Goal: Information Seeking & Learning: Learn about a topic

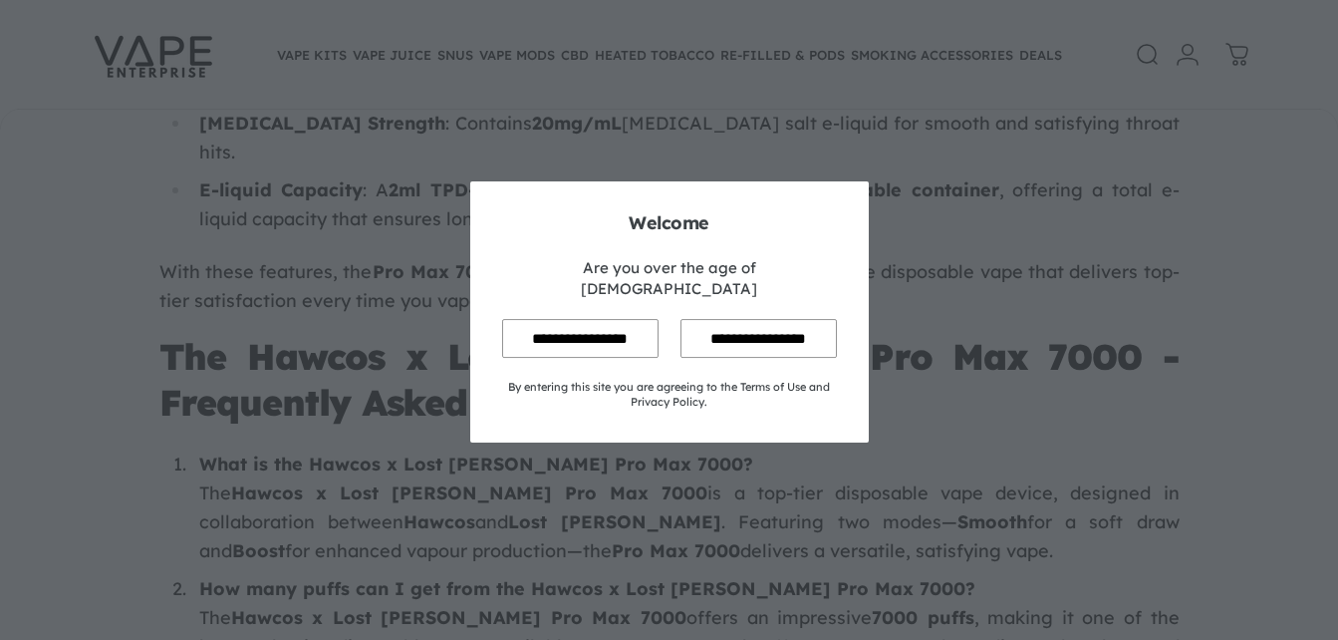
scroll to position [7608, 0]
click at [544, 332] on input "**********" at bounding box center [580, 338] width 156 height 39
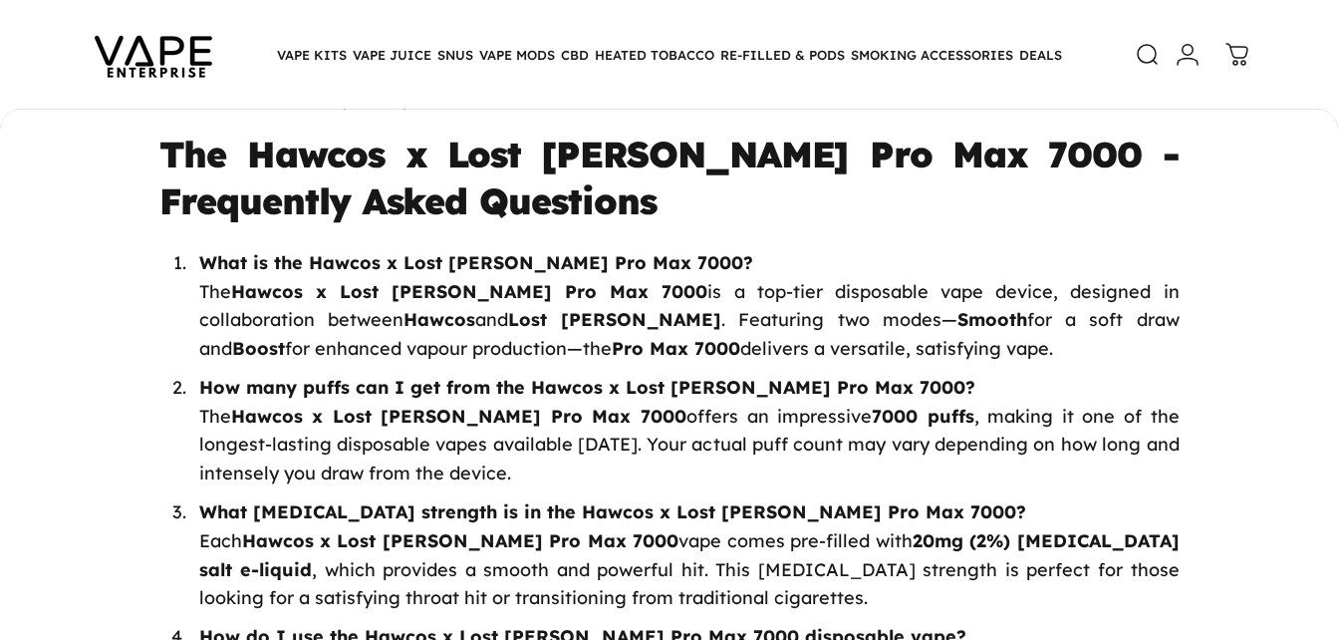
scroll to position [7833, 0]
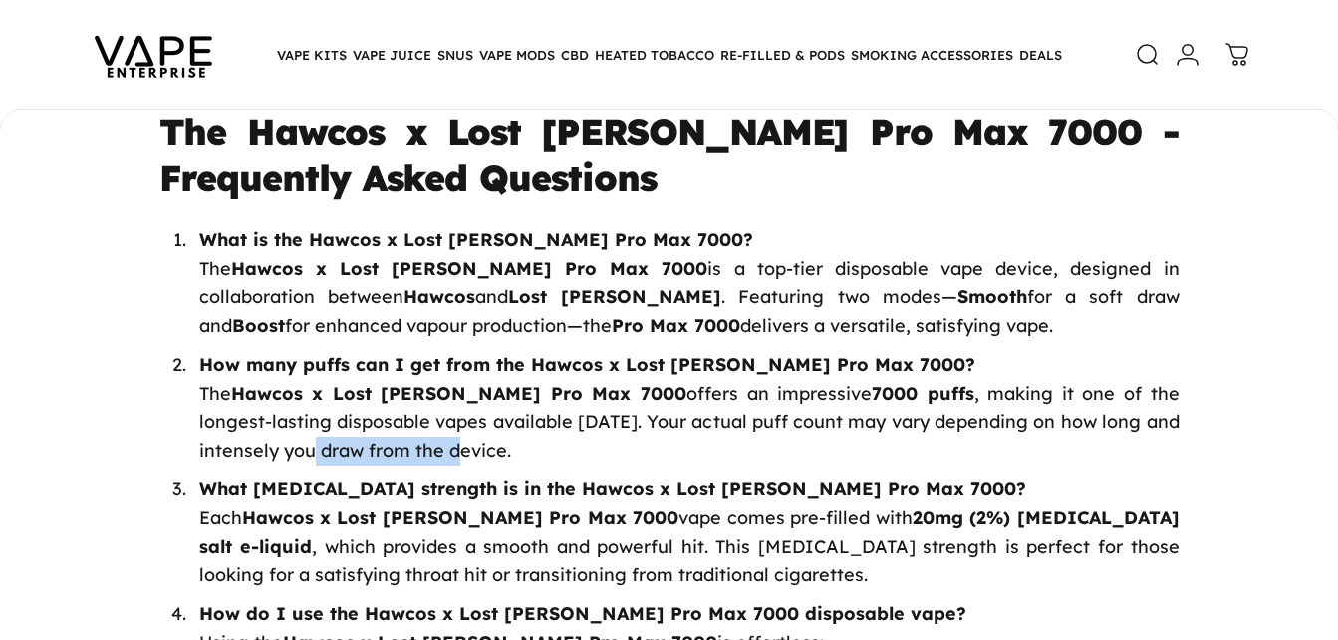
drag, startPoint x: 353, startPoint y: 314, endPoint x: 190, endPoint y: 322, distance: 162.6
click at [191, 351] on li "How many puffs can I get from the Hawcos x Lost Mary Pro Max 7000? The Hawcos x…" at bounding box center [685, 408] width 988 height 115
drag, startPoint x: 190, startPoint y: 322, endPoint x: 109, endPoint y: 362, distance: 90.9
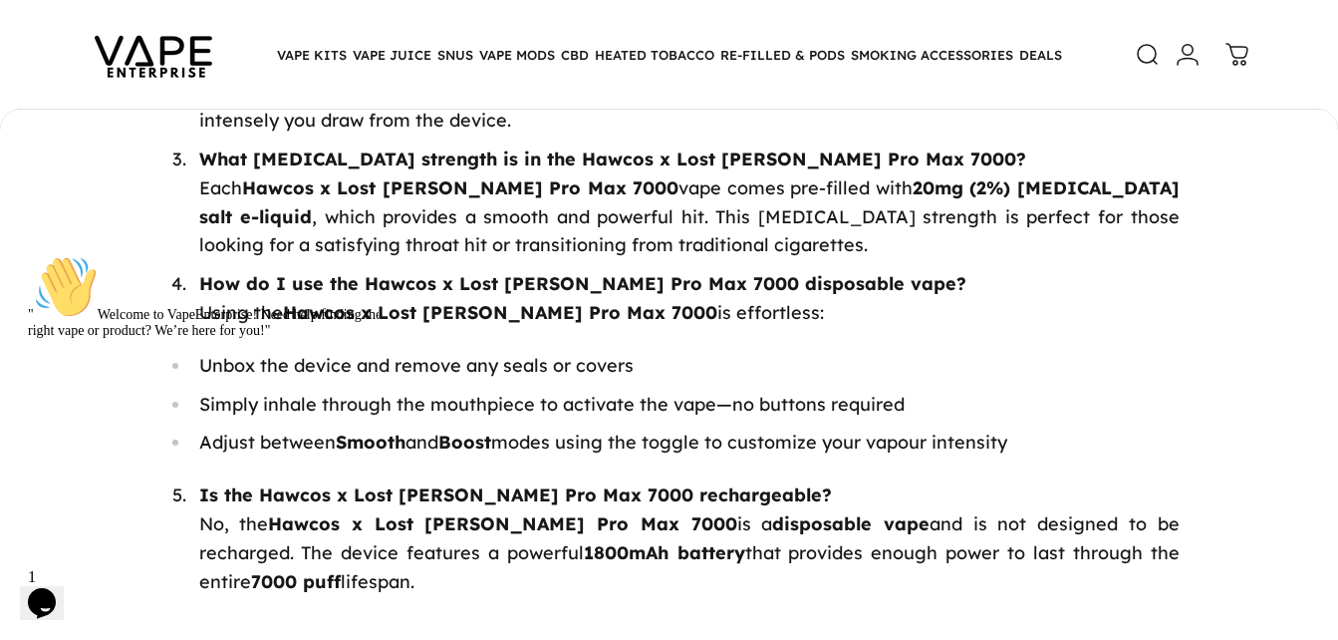
scroll to position [0, 0]
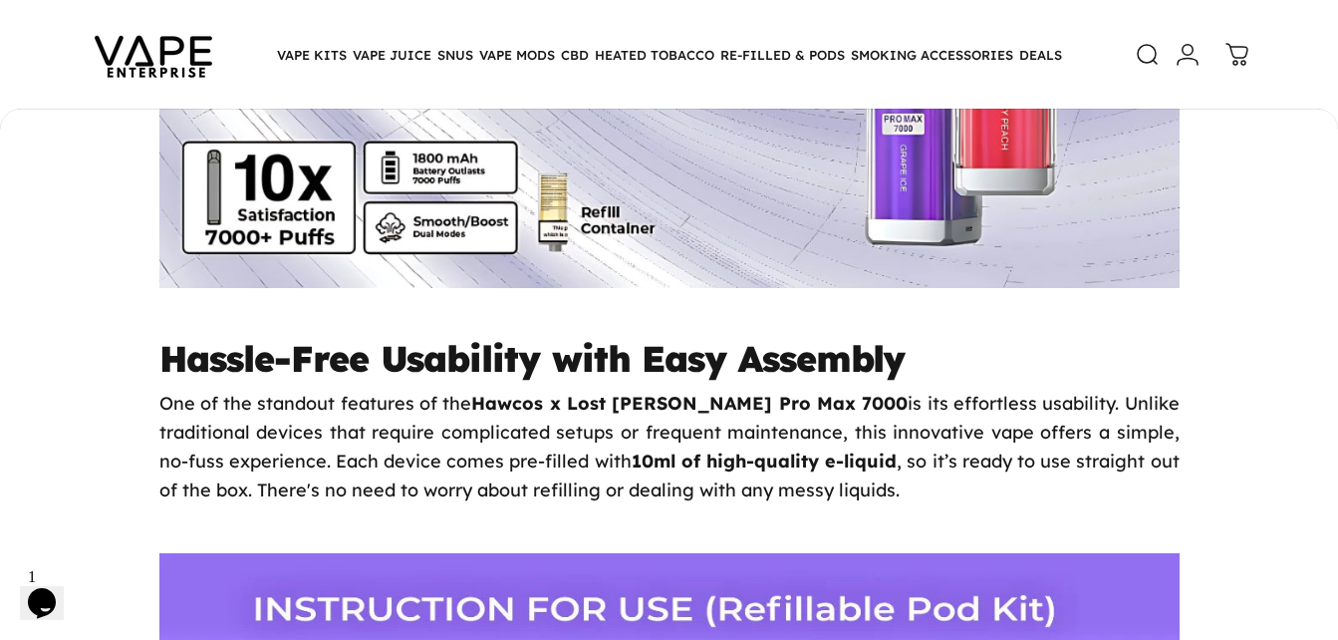
scroll to position [1304, 0]
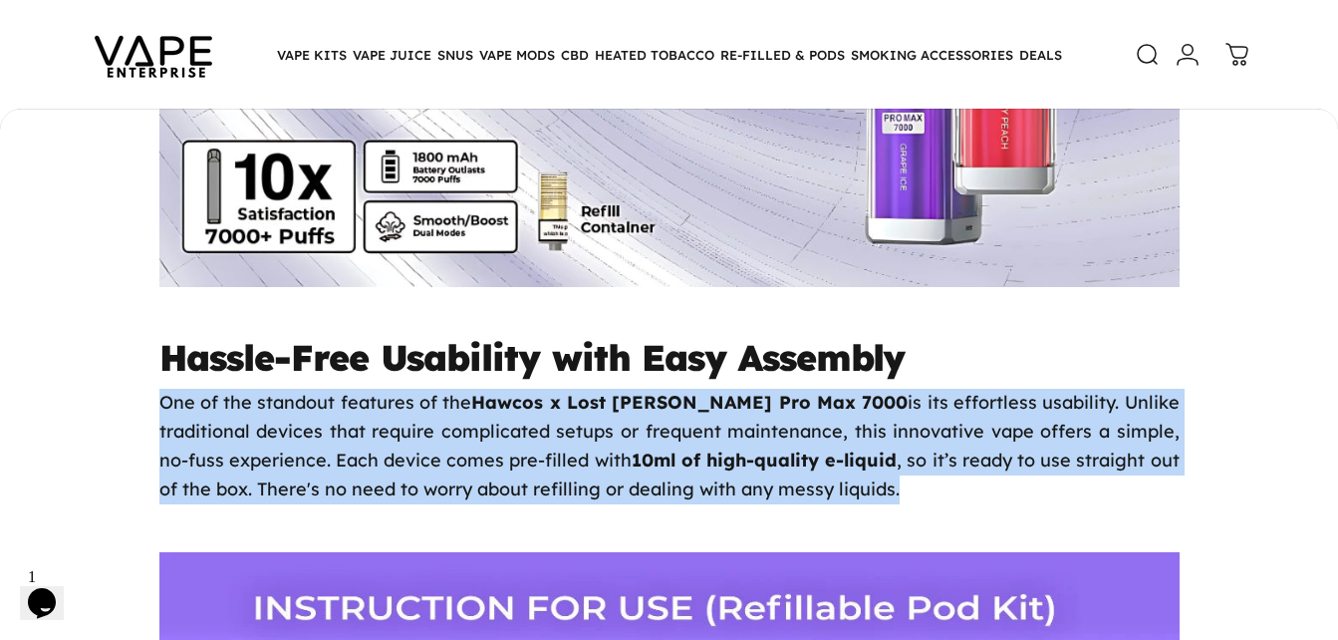
drag, startPoint x: 148, startPoint y: 409, endPoint x: 856, endPoint y: 499, distance: 713.2
click at [577, 444] on p "One of the standout features of the Hawcos x Lost [PERSON_NAME] Pro Max 7000 is…" at bounding box center [669, 446] width 1020 height 115
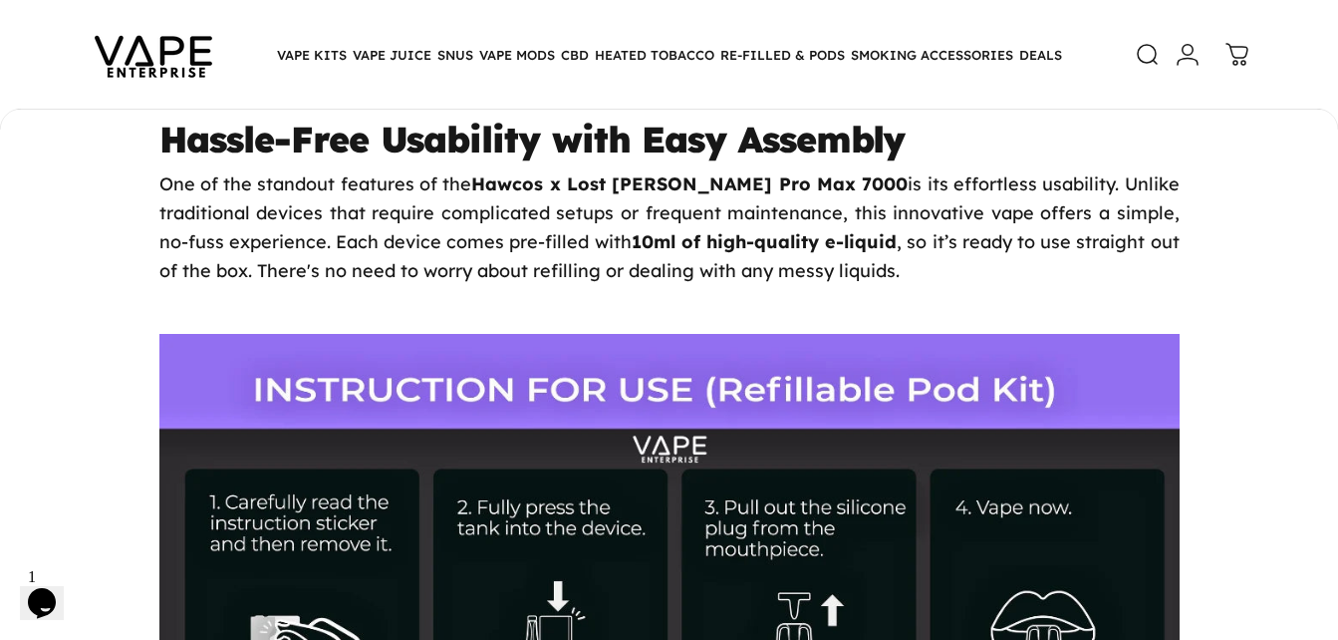
scroll to position [1523, 0]
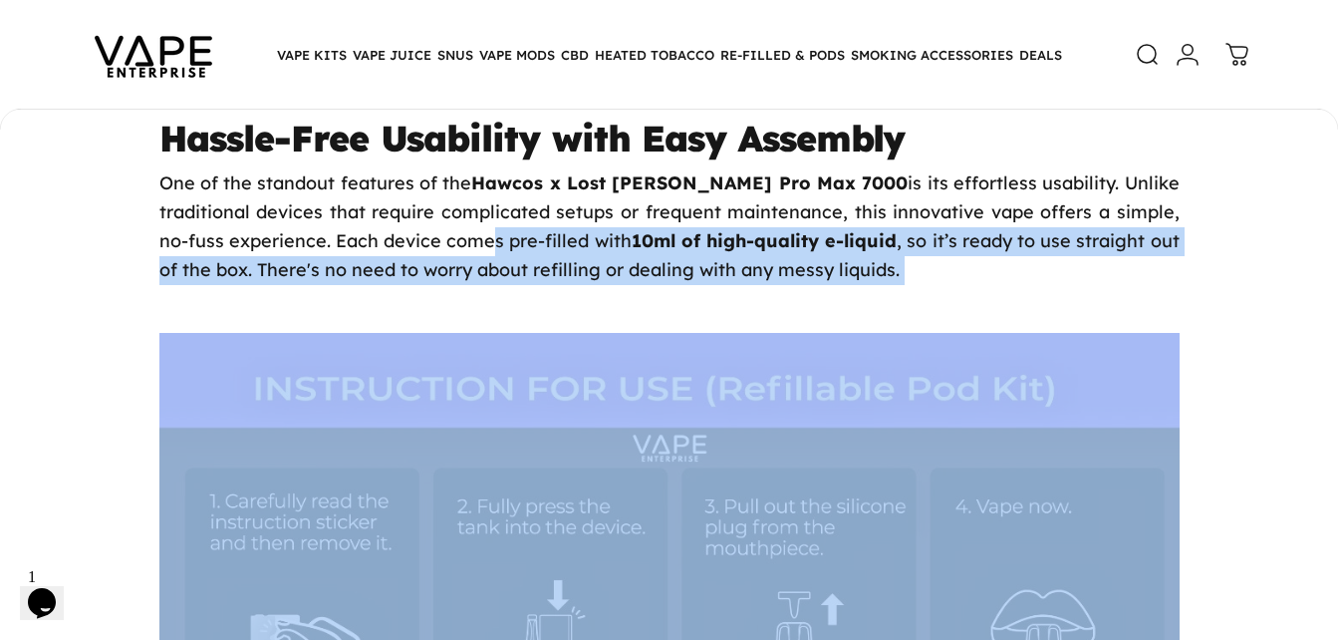
drag, startPoint x: 570, startPoint y: 294, endPoint x: 412, endPoint y: 239, distance: 166.7
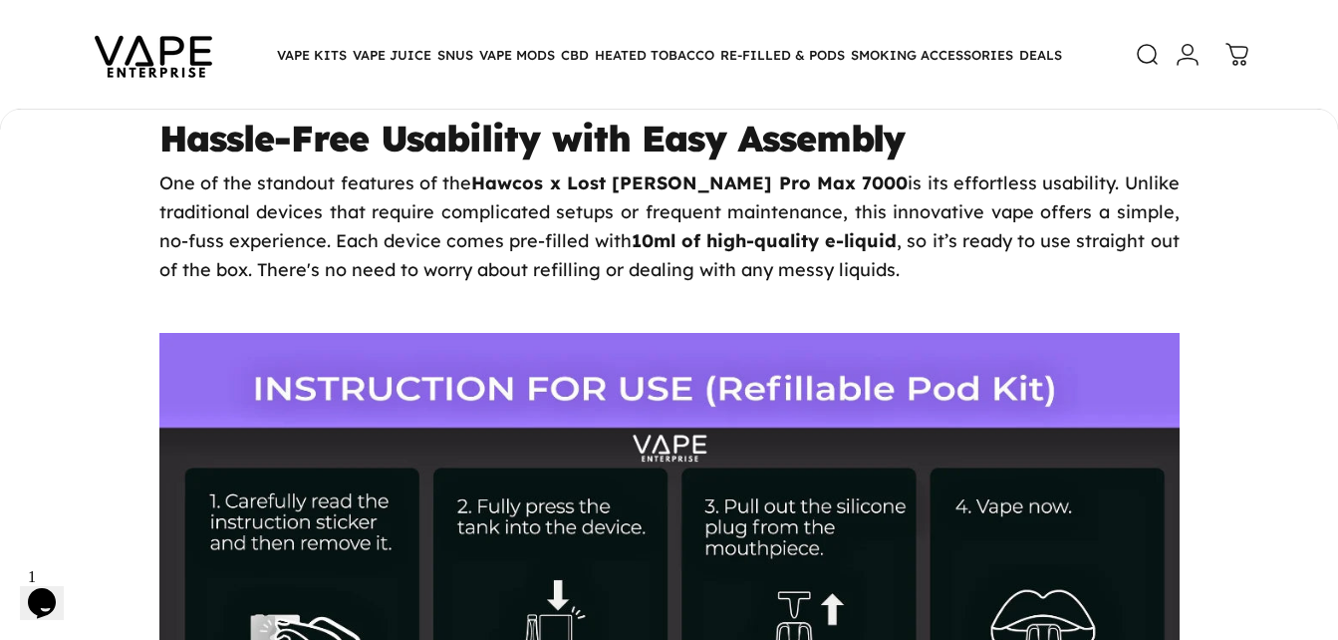
drag, startPoint x: 412, startPoint y: 239, endPoint x: 254, endPoint y: 250, distance: 158.8
click at [254, 250] on span "is its effortless usability. Unlike traditional devices that require complicate…" at bounding box center [669, 211] width 1020 height 81
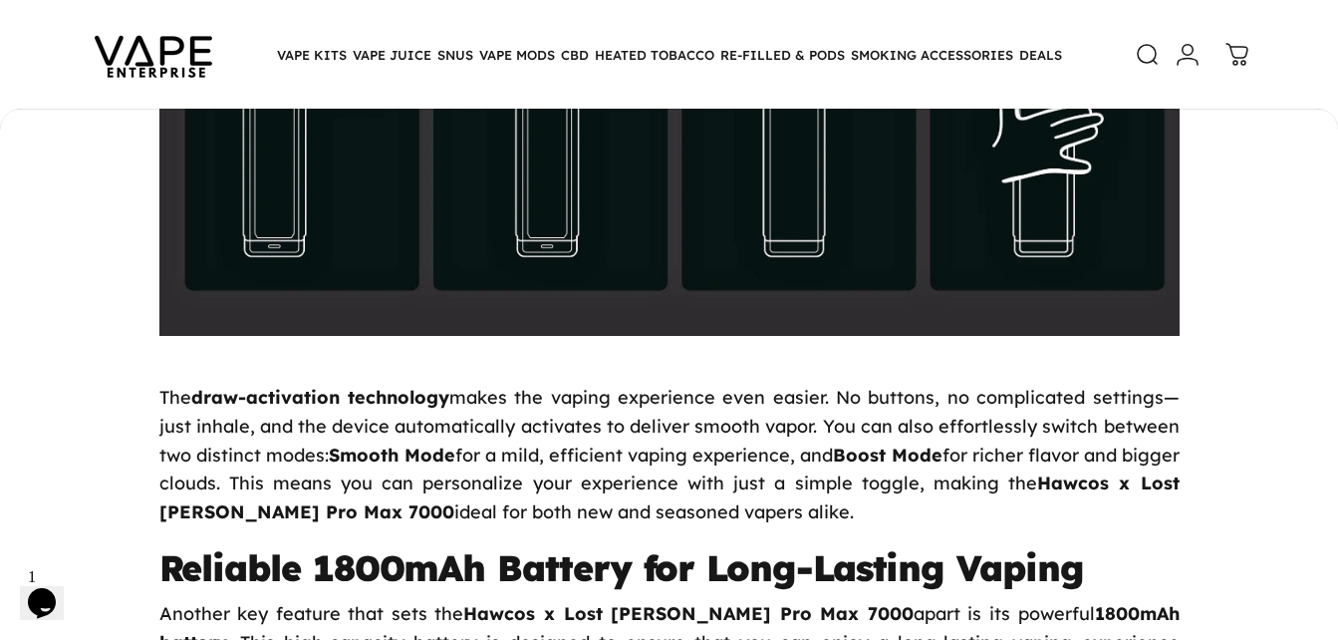
scroll to position [2156, 0]
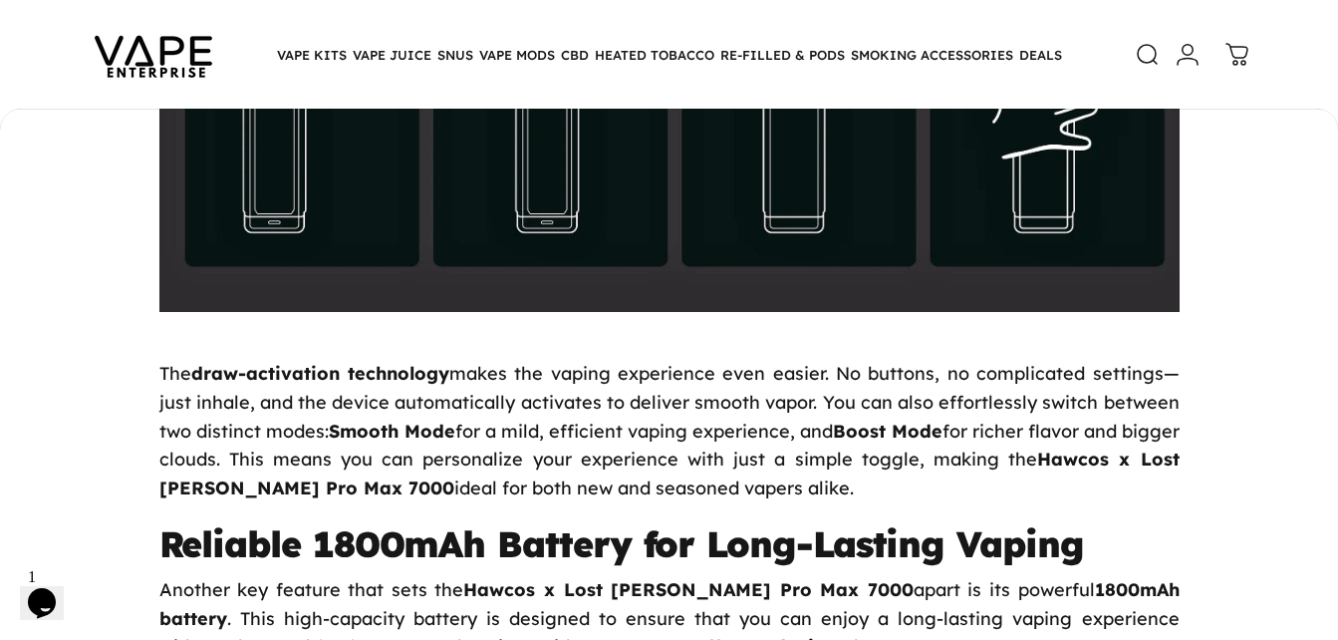
drag, startPoint x: 137, startPoint y: 355, endPoint x: 125, endPoint y: 376, distance: 24.1
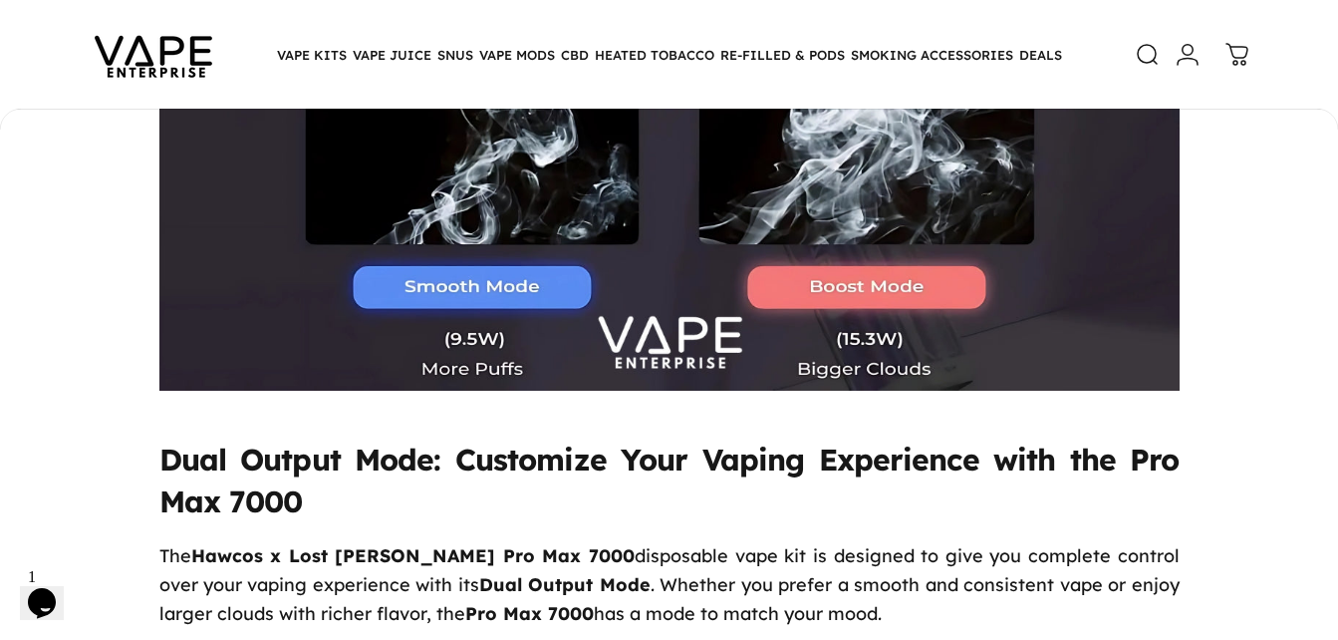
scroll to position [5651, 0]
